Goal: Navigation & Orientation: Find specific page/section

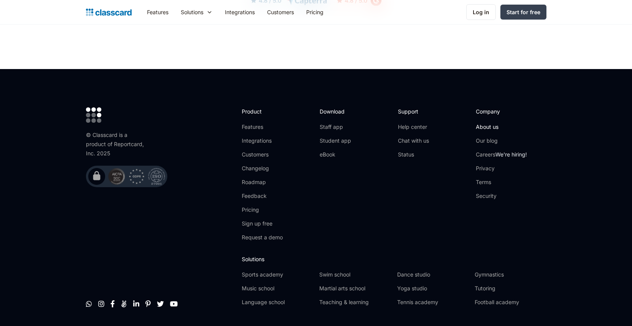
scroll to position [2461, 0]
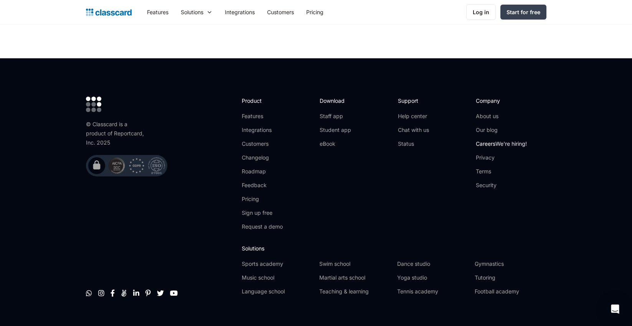
click at [490, 140] on link "Careers We're hiring!" at bounding box center [501, 144] width 51 height 8
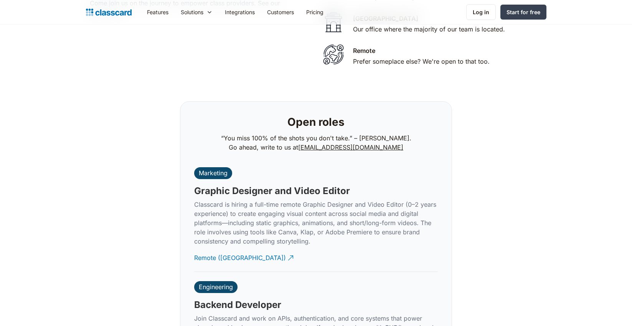
scroll to position [1736, 0]
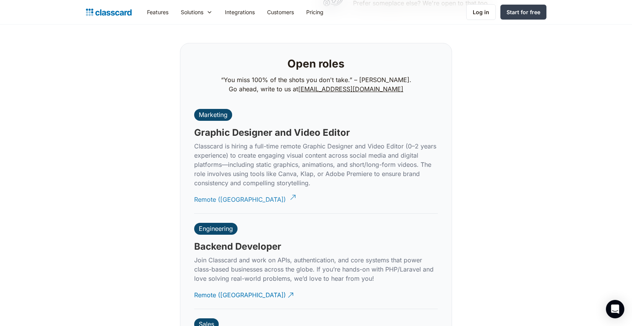
click at [234, 193] on div "Remote ([GEOGRAPHIC_DATA])" at bounding box center [240, 196] width 92 height 15
